Goal: Complete application form: Complete application form

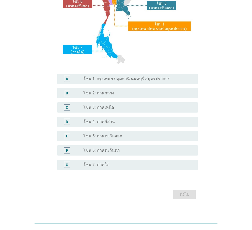
scroll to position [96, 0]
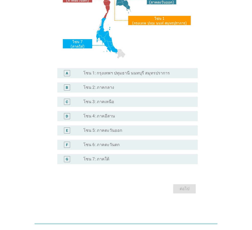
click at [122, 88] on div "radio_button_unchecked โซน 2: ภาคกลาง" at bounding box center [136, 87] width 106 height 5
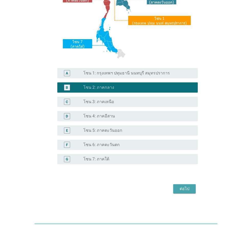
click at [186, 189] on div "ต่อไป" at bounding box center [184, 189] width 14 height 6
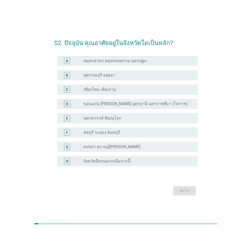
click at [124, 61] on label "สมุทรสาคร สมุทรสงคราม นครปฐม" at bounding box center [115, 60] width 64 height 5
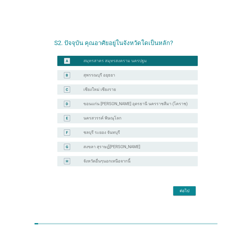
click at [179, 189] on div "ต่อไป" at bounding box center [184, 191] width 14 height 6
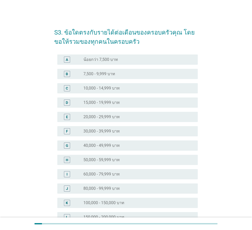
click at [90, 73] on label "7,500 - 9,999 บาท" at bounding box center [99, 73] width 32 height 5
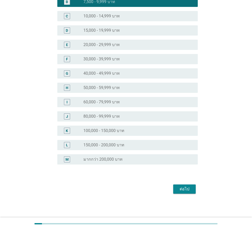
scroll to position [72, 0]
click at [183, 190] on div "ต่อไป" at bounding box center [184, 189] width 14 height 6
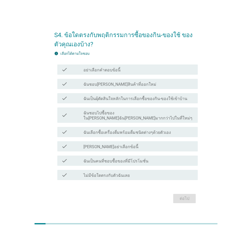
click at [118, 86] on label "ฉันชอบ[PERSON_NAME]สินค้าที่ออกใหม่" at bounding box center [119, 84] width 73 height 5
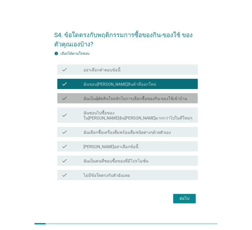
click at [114, 100] on label "ฉันเป็นผุ้ตัดสินใจหลักในการเลือกซื้อของกิน-ของใช้เข้าบ้าน" at bounding box center [135, 98] width 104 height 5
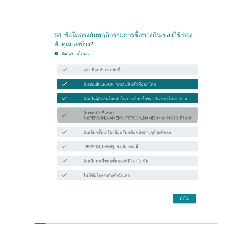
click at [119, 113] on div "check_box_outline_blank ฉันชอบไปซื้อของใน[PERSON_NAME]ฉัน[PERSON_NAME]มากกว่าไป…" at bounding box center [138, 115] width 110 height 11
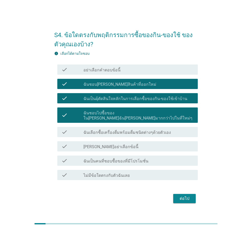
click at [124, 130] on label "ฉันเลือกซื้อเครื่องดื่มพร้อมดื่มชนิดต่างๆด้วยตัวเอง" at bounding box center [127, 132] width 88 height 5
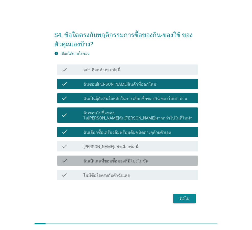
click at [120, 159] on label "ฉันเป็นคนที่ชอบซื้อของที่มีโปรโมชั่น" at bounding box center [115, 161] width 65 height 5
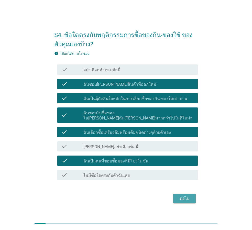
click at [183, 196] on div "ต่อไป" at bounding box center [184, 199] width 14 height 6
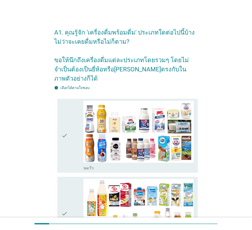
drag, startPoint x: 70, startPoint y: 145, endPoint x: 70, endPoint y: 153, distance: 7.4
click at [70, 149] on div "check" at bounding box center [72, 136] width 22 height 70
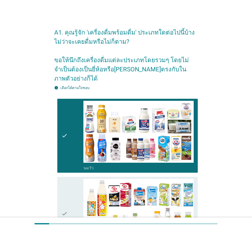
click at [72, 194] on div "check" at bounding box center [72, 214] width 22 height 70
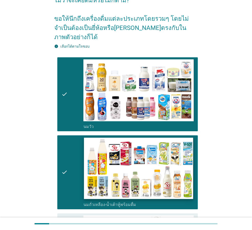
scroll to position [179, 0]
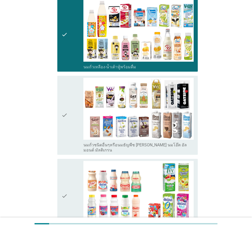
click at [69, 131] on div "check" at bounding box center [72, 115] width 22 height 75
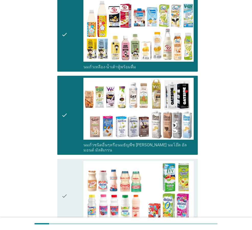
click at [69, 131] on div "check" at bounding box center [72, 115] width 22 height 75
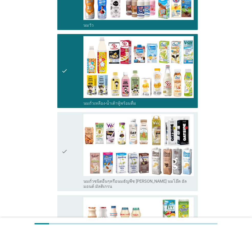
scroll to position [154, 0]
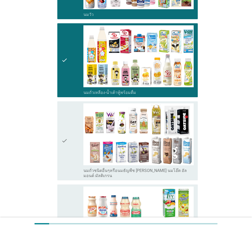
drag, startPoint x: 70, startPoint y: 143, endPoint x: 75, endPoint y: 196, distance: 52.7
click at [71, 144] on div "check" at bounding box center [72, 140] width 22 height 75
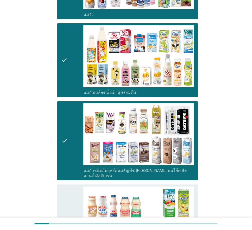
click at [74, 199] on div "check" at bounding box center [72, 222] width 22 height 70
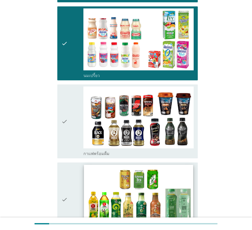
scroll to position [333, 0]
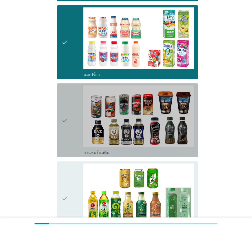
drag, startPoint x: 69, startPoint y: 127, endPoint x: 78, endPoint y: 158, distance: 31.8
click at [69, 129] on div "check" at bounding box center [72, 121] width 22 height 70
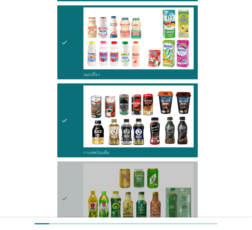
click at [76, 166] on div "check" at bounding box center [72, 199] width 22 height 70
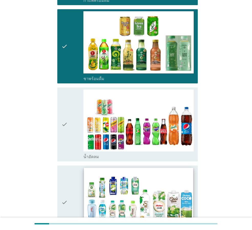
scroll to position [487, 0]
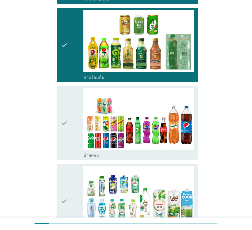
drag, startPoint x: 70, startPoint y: 127, endPoint x: 72, endPoint y: 131, distance: 5.2
click at [71, 129] on div "check" at bounding box center [72, 123] width 22 height 70
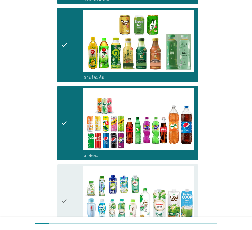
click at [75, 173] on div "check" at bounding box center [72, 201] width 22 height 70
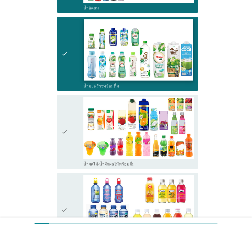
scroll to position [640, 0]
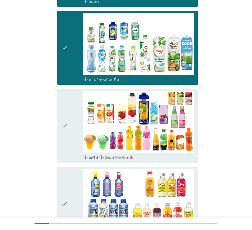
click at [73, 132] on div "check" at bounding box center [72, 126] width 22 height 70
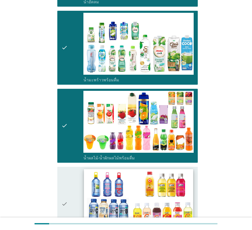
drag, startPoint x: 70, startPoint y: 176, endPoint x: 125, endPoint y: 180, distance: 55.7
click at [71, 176] on div "check" at bounding box center [72, 204] width 22 height 70
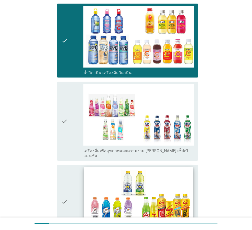
scroll to position [820, 0]
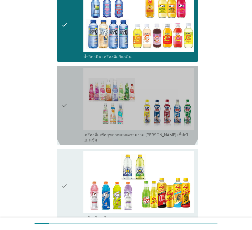
drag, startPoint x: 65, startPoint y: 108, endPoint x: 76, endPoint y: 151, distance: 44.4
click at [65, 109] on icon "check" at bounding box center [64, 105] width 6 height 75
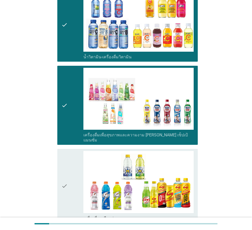
click at [77, 158] on div "check" at bounding box center [72, 186] width 22 height 70
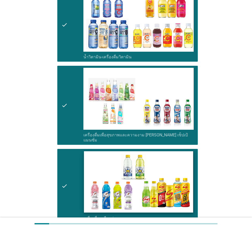
scroll to position [948, 0]
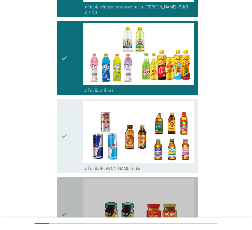
drag, startPoint x: 70, startPoint y: 196, endPoint x: 77, endPoint y: 157, distance: 40.0
click at [75, 187] on div "check" at bounding box center [72, 215] width 22 height 70
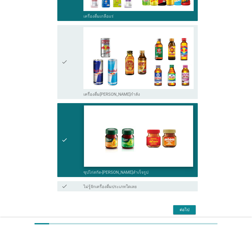
scroll to position [1023, 0]
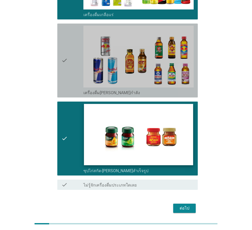
drag, startPoint x: 75, startPoint y: 53, endPoint x: 100, endPoint y: 106, distance: 58.8
click at [75, 55] on div "check" at bounding box center [72, 61] width 22 height 70
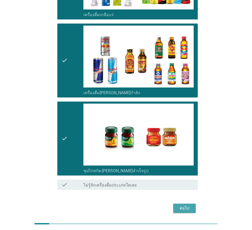
click at [184, 205] on div "ต่อไป" at bounding box center [184, 208] width 14 height 6
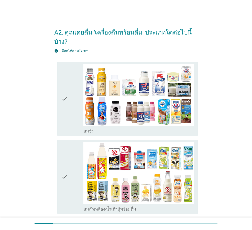
click at [72, 115] on div "check" at bounding box center [72, 99] width 22 height 70
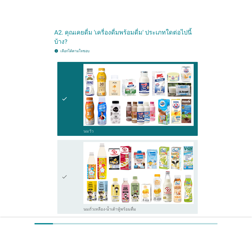
click at [72, 147] on div "check" at bounding box center [72, 177] width 22 height 70
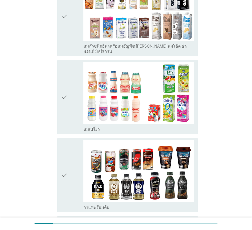
scroll to position [256, 0]
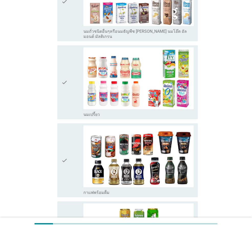
drag, startPoint x: 73, startPoint y: 77, endPoint x: 76, endPoint y: 85, distance: 8.3
click at [73, 78] on div "check" at bounding box center [72, 82] width 22 height 70
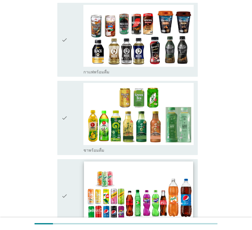
scroll to position [384, 0]
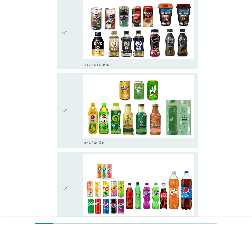
click at [65, 115] on icon "check" at bounding box center [64, 111] width 6 height 70
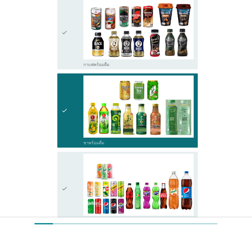
click at [70, 169] on div "check" at bounding box center [72, 189] width 22 height 70
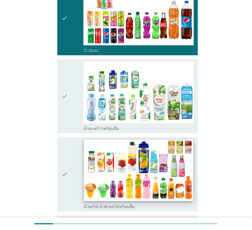
scroll to position [563, 0]
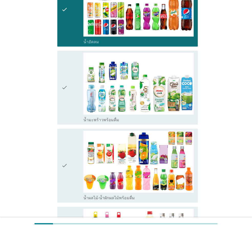
click at [70, 97] on div "check" at bounding box center [72, 88] width 22 height 70
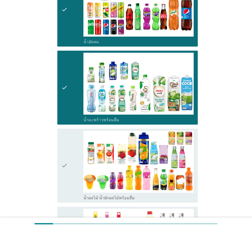
click at [72, 151] on div "check" at bounding box center [72, 166] width 22 height 70
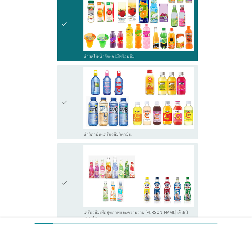
scroll to position [717, 0]
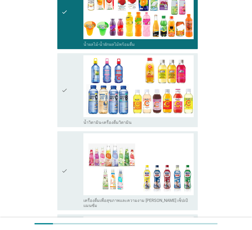
click at [71, 98] on div "check" at bounding box center [72, 90] width 22 height 70
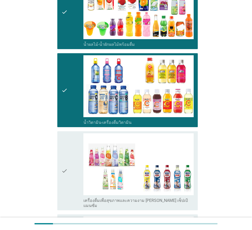
click at [72, 150] on div "check" at bounding box center [72, 170] width 22 height 75
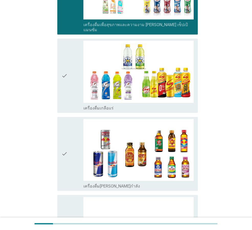
scroll to position [896, 0]
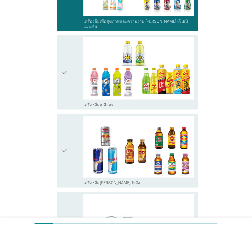
click at [65, 68] on icon "check" at bounding box center [64, 72] width 6 height 70
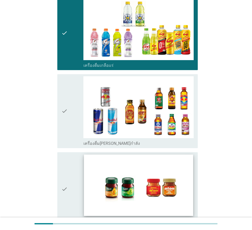
scroll to position [987, 0]
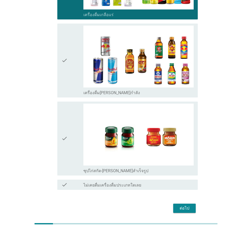
click at [182, 205] on div "ต่อไป" at bounding box center [184, 208] width 14 height 6
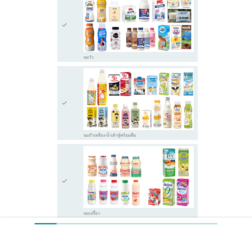
scroll to position [102, 0]
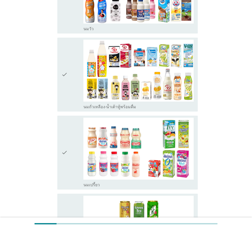
drag, startPoint x: 74, startPoint y: 18, endPoint x: 73, endPoint y: 22, distance: 3.4
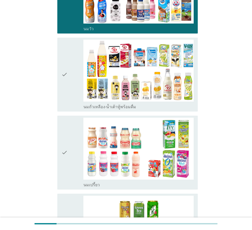
drag, startPoint x: 68, startPoint y: 56, endPoint x: 78, endPoint y: 105, distance: 50.1
click at [69, 58] on div "check" at bounding box center [72, 75] width 22 height 70
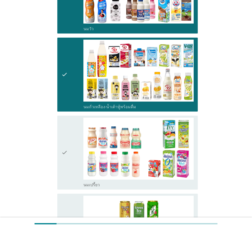
click at [73, 129] on div "check" at bounding box center [72, 153] width 22 height 70
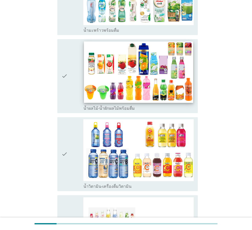
scroll to position [512, 0]
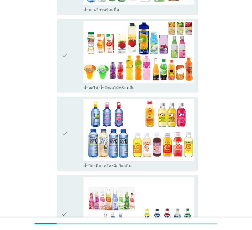
click at [69, 153] on div "check" at bounding box center [72, 134] width 22 height 70
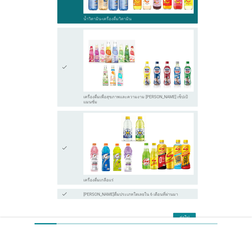
scroll to position [683, 0]
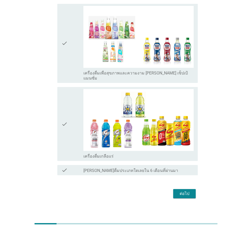
click at [184, 191] on div "ต่อไป" at bounding box center [184, 194] width 14 height 6
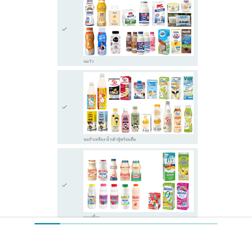
scroll to position [77, 0]
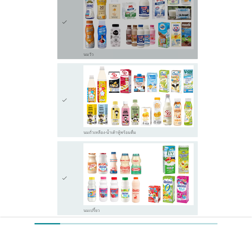
click at [69, 37] on div "check" at bounding box center [72, 22] width 22 height 70
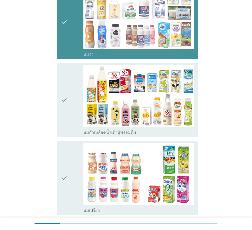
click at [74, 40] on div "check" at bounding box center [72, 22] width 22 height 70
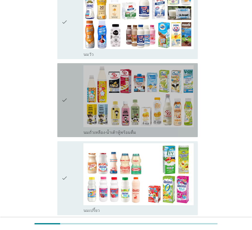
click at [72, 79] on div "check" at bounding box center [72, 100] width 22 height 70
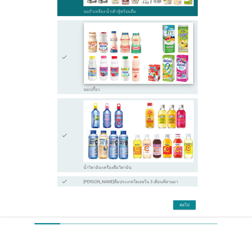
scroll to position [214, 0]
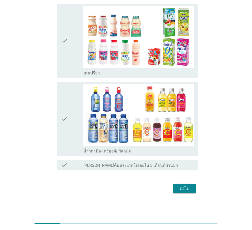
click at [186, 191] on div "ต่อไป" at bounding box center [184, 189] width 14 height 6
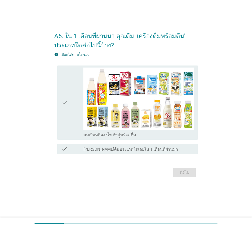
scroll to position [0, 0]
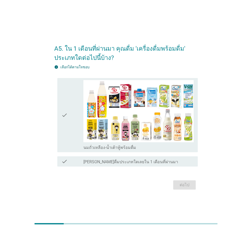
click at [63, 143] on icon "check" at bounding box center [64, 115] width 6 height 70
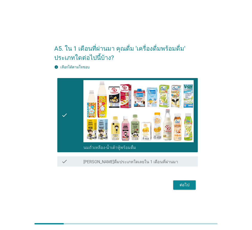
click at [185, 186] on div "ต่อไป" at bounding box center [184, 185] width 14 height 6
